Goal: Find specific page/section: Find specific page/section

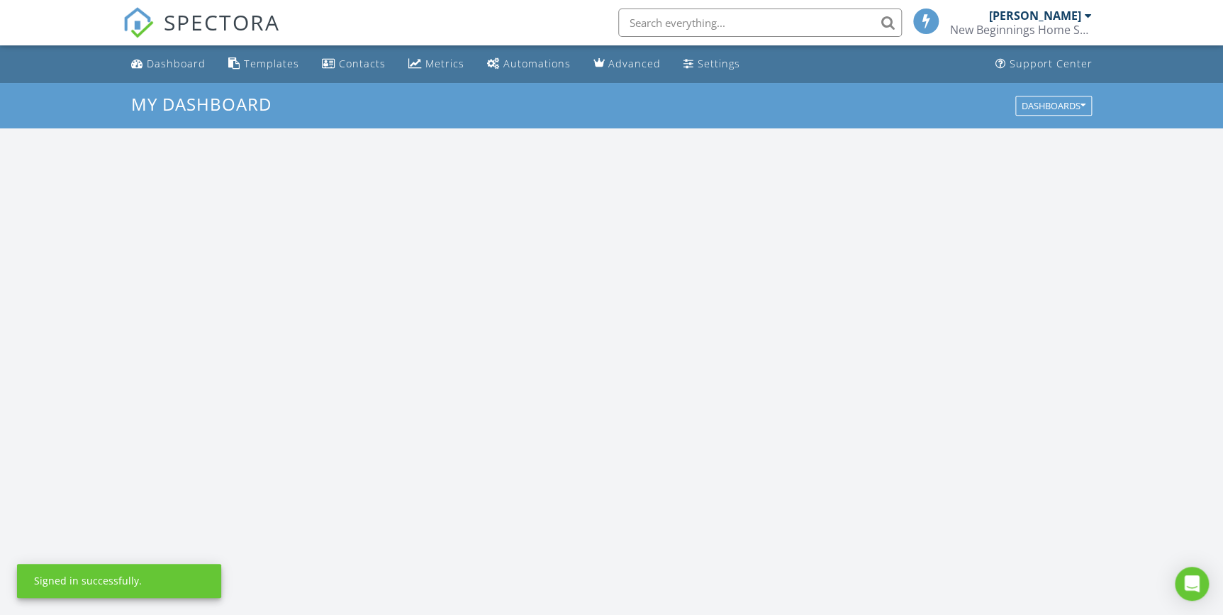
scroll to position [1311, 1243]
click at [709, 20] on input "text" at bounding box center [760, 23] width 284 height 28
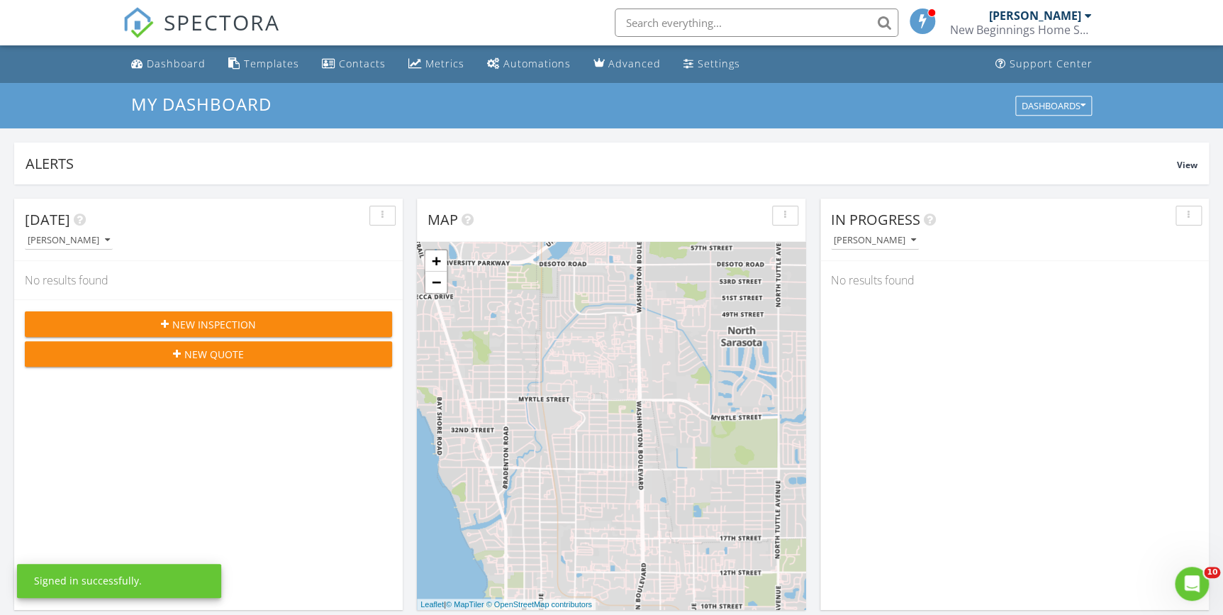
scroll to position [0, 0]
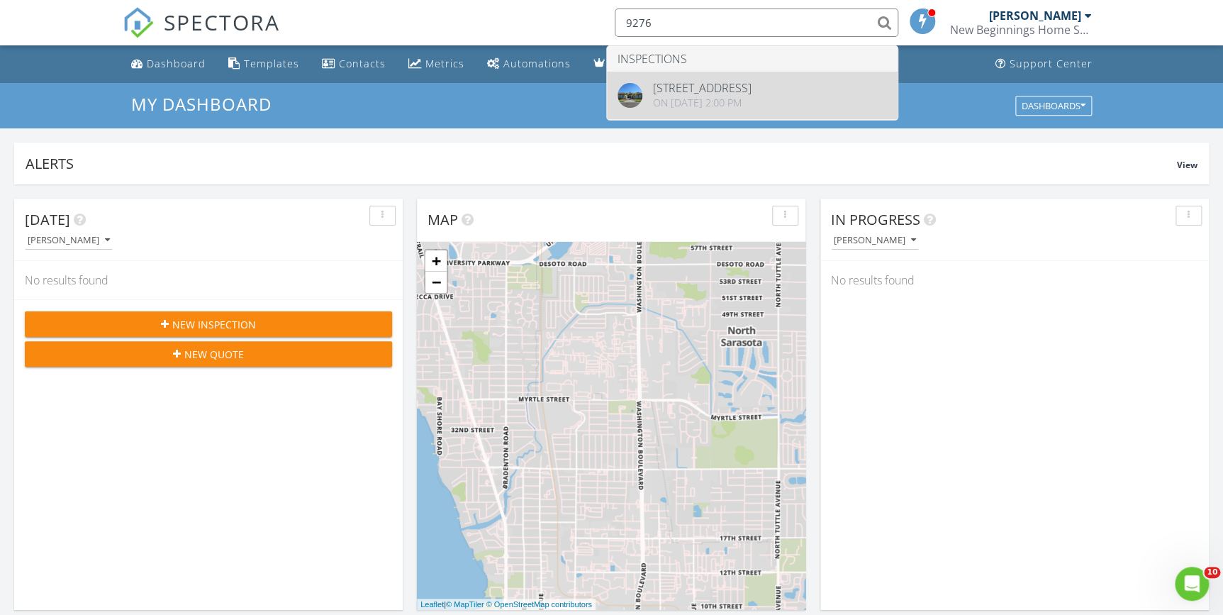
type input "9276"
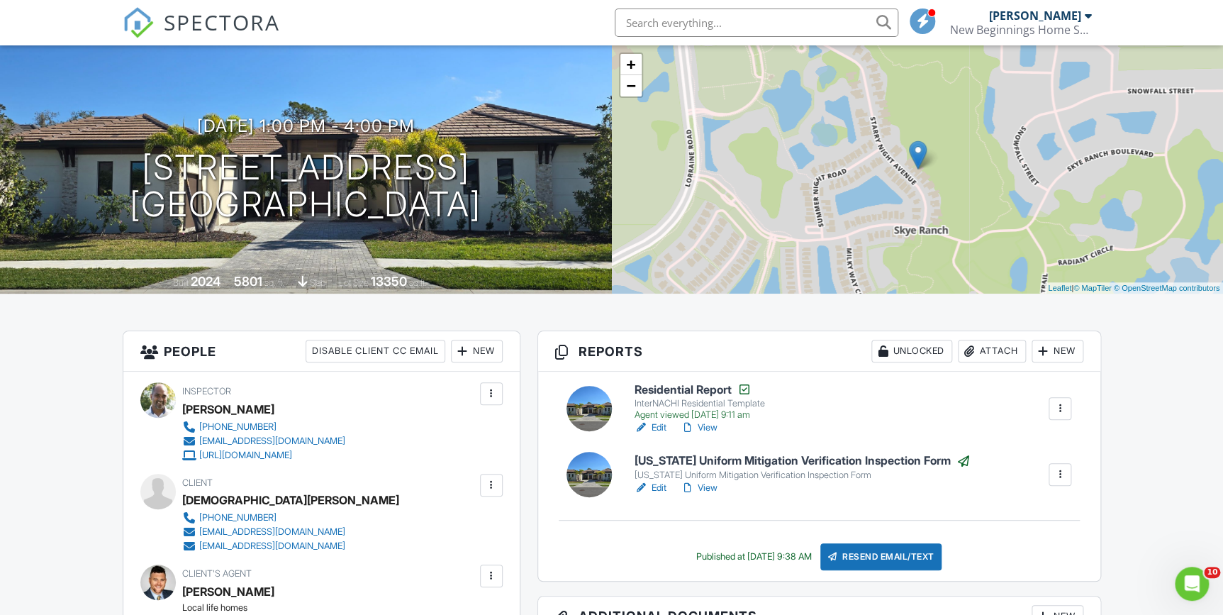
scroll to position [193, 0]
